Goal: Navigation & Orientation: Find specific page/section

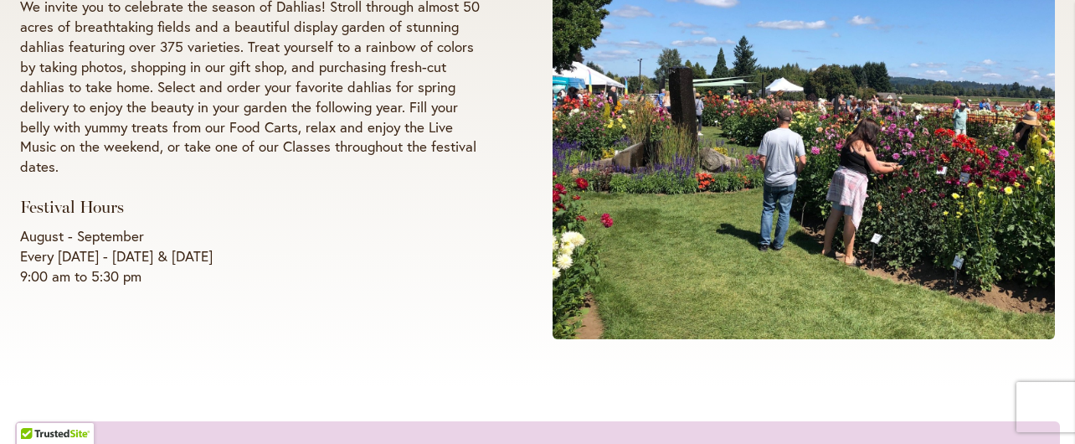
scroll to position [442, 0]
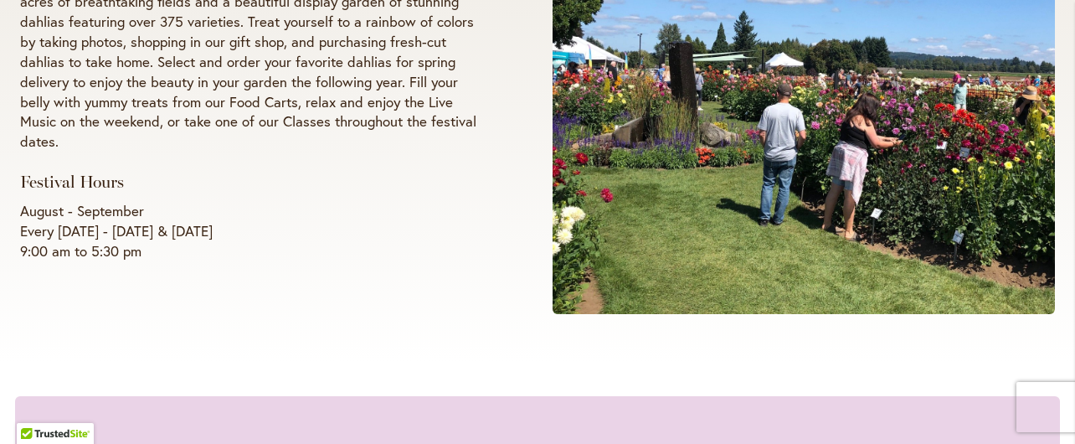
drag, startPoint x: 1052, startPoint y: 71, endPoint x: 1064, endPoint y: 82, distance: 16.0
click at [1054, 75] on div "Summer 2025 Annual Dahlia Festival We invite you to celebrate the season of Dah…" at bounding box center [537, 63] width 1075 height 600
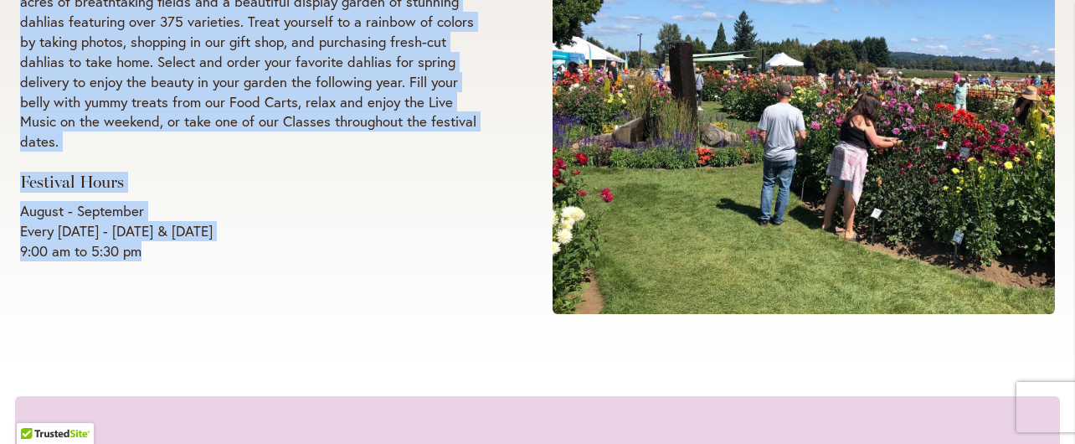
click at [412, 183] on div "Summer 2025 Annual Dahlia Festival We invite you to celebrate the season of Dah…" at bounding box center [254, 63] width 469 height 398
click at [516, 61] on div "Summer 2025 Annual Dahlia Festival We invite you to celebrate the season of Dah…" at bounding box center [279, 63] width 518 height 428
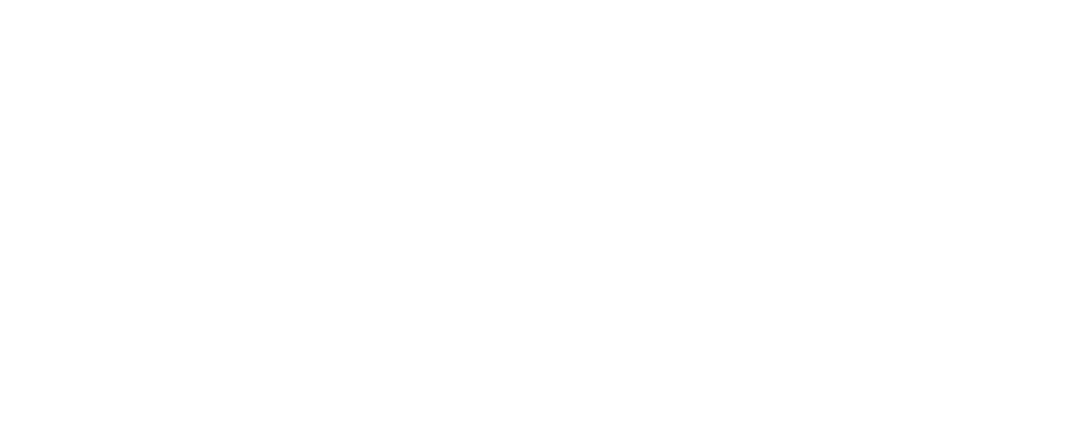
click at [127, 351] on body at bounding box center [537, 222] width 1075 height 444
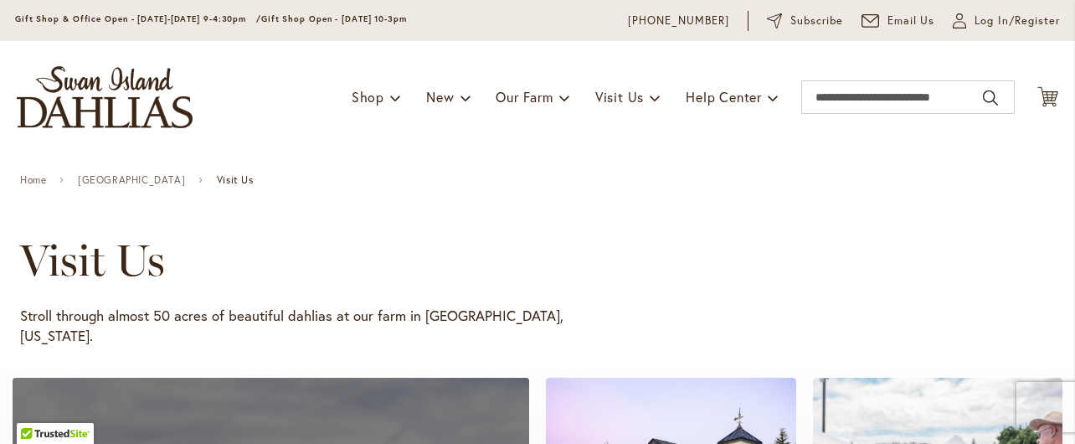
scroll to position [40, 0]
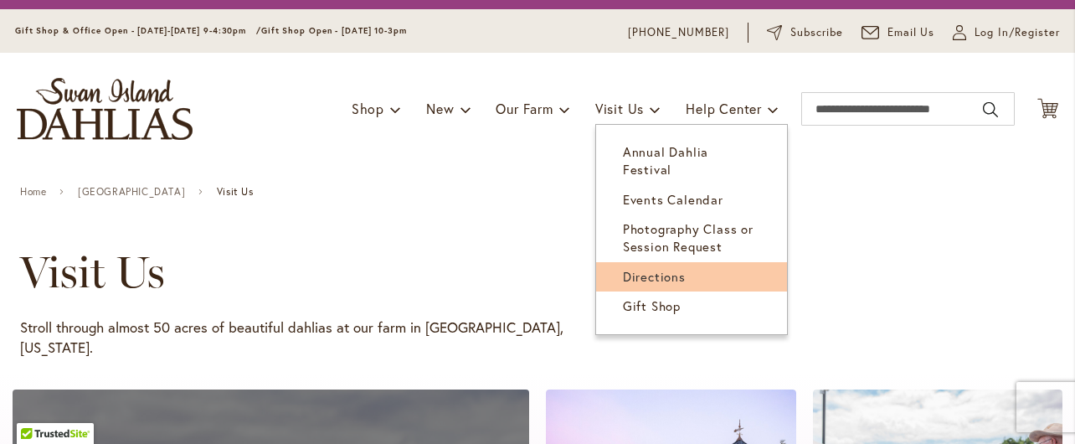
click at [629, 268] on span "Directions" at bounding box center [654, 276] width 63 height 17
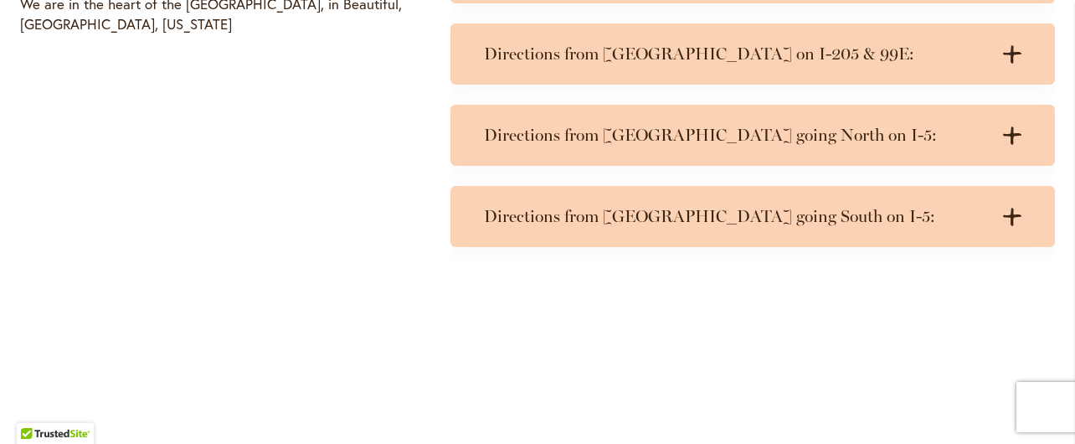
scroll to position [950, 0]
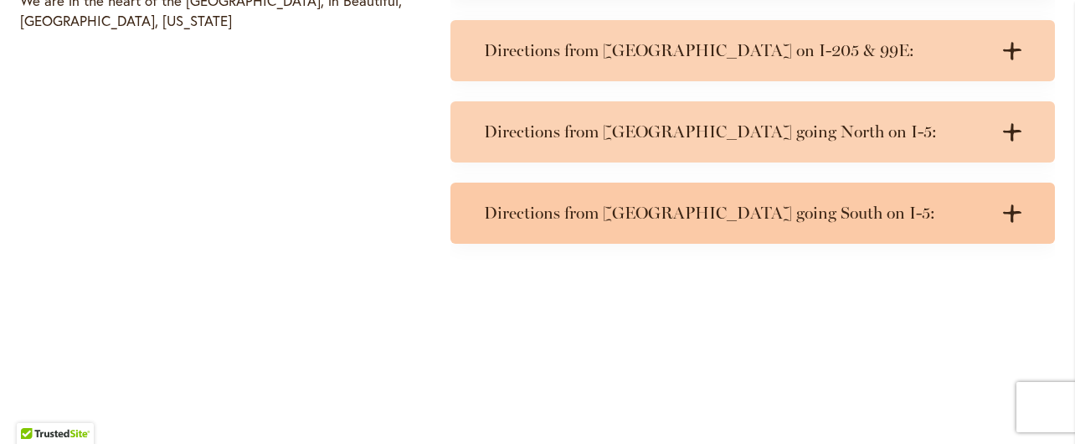
click at [788, 214] on h3 "Directions from Portland going South on I-5:" at bounding box center [736, 213] width 504 height 21
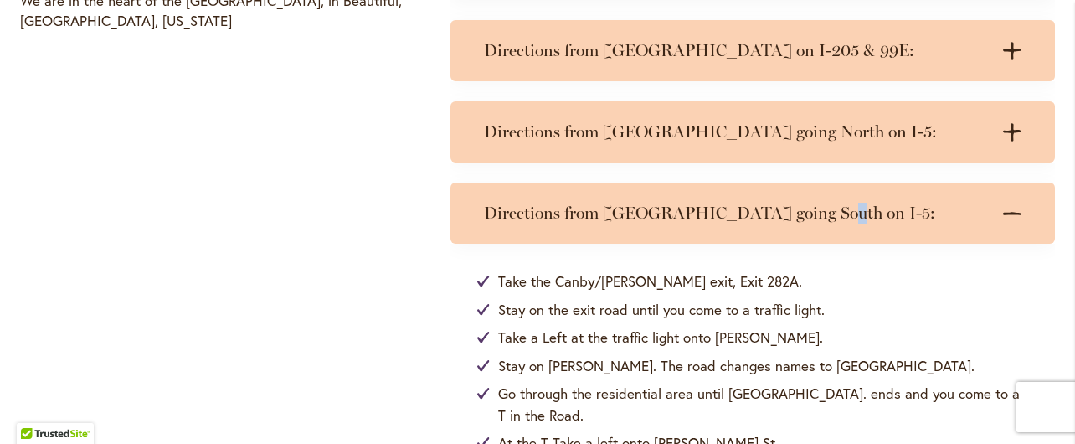
click at [788, 214] on h3 "Directions from Portland going South on I-5:" at bounding box center [736, 213] width 504 height 21
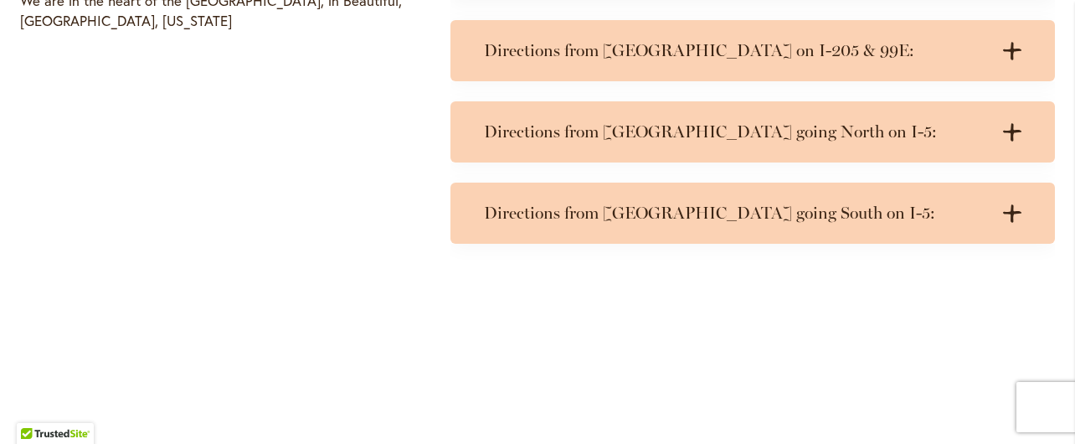
click at [788, 214] on h3 "Directions from Portland going South on I-5:" at bounding box center [736, 213] width 504 height 21
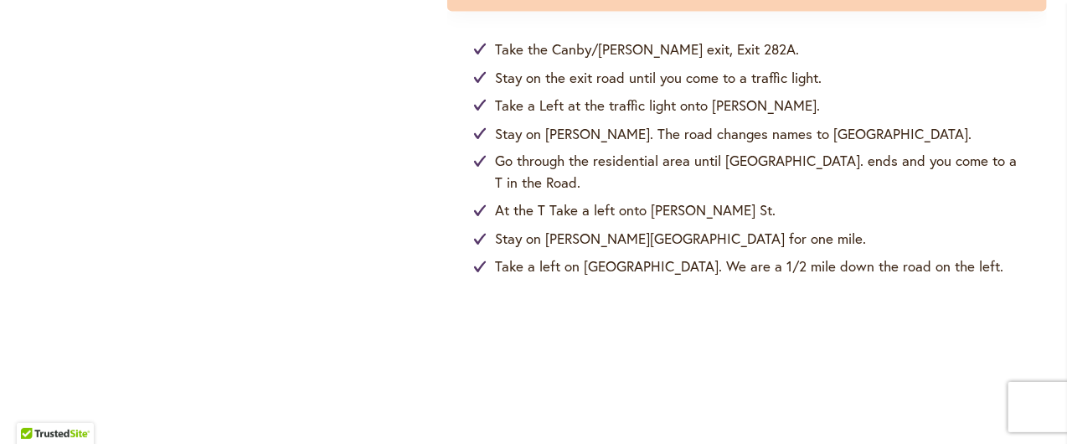
scroll to position [1185, 0]
